Goal: Check status: Check status

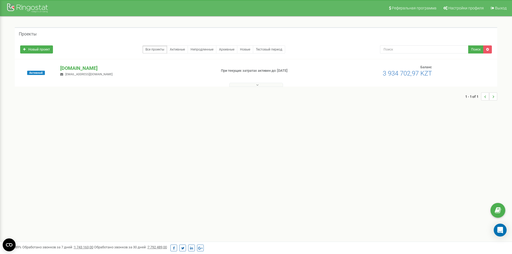
click at [258, 85] on icon at bounding box center [257, 85] width 2 height 4
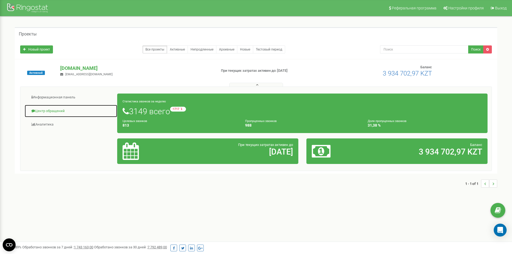
click at [41, 112] on link "Центр обращений" at bounding box center [70, 111] width 93 height 13
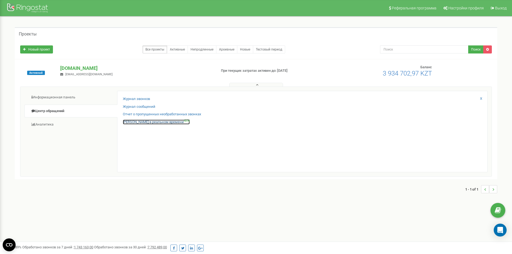
click at [146, 121] on link "Звонки в реальном времени NEW" at bounding box center [156, 122] width 67 height 5
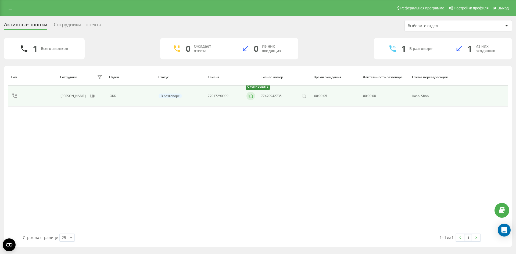
click at [251, 97] on icon at bounding box center [250, 95] width 5 height 5
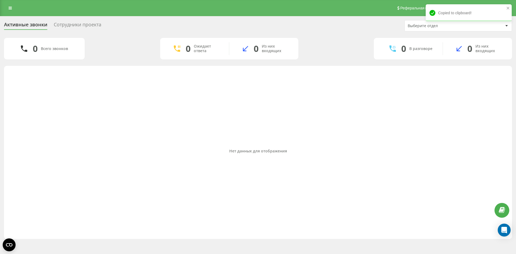
click at [69, 26] on div "Сотрудники проекта" at bounding box center [78, 26] width 48 height 8
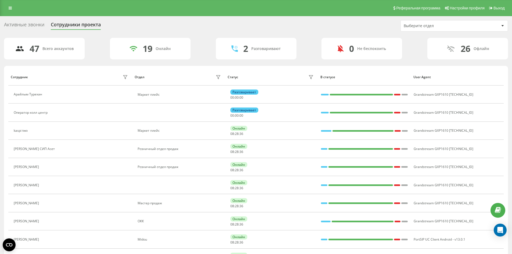
click at [27, 25] on div "Активные звонки" at bounding box center [24, 26] width 40 height 8
click at [27, 24] on div "Активные звонки" at bounding box center [24, 26] width 40 height 8
click at [30, 22] on div "Активные звонки" at bounding box center [24, 26] width 40 height 8
